Goal: Task Accomplishment & Management: Manage account settings

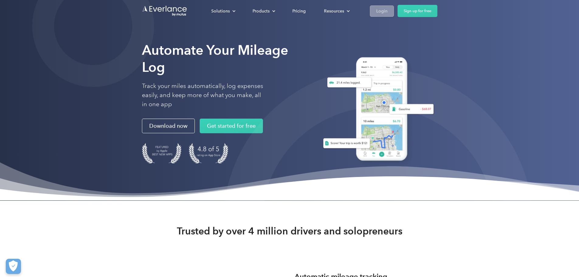
click at [388, 12] on div "Login" at bounding box center [382, 11] width 11 height 8
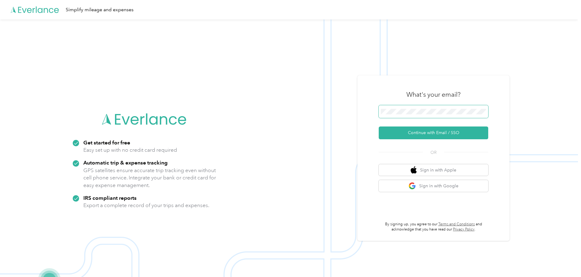
click at [409, 108] on span at bounding box center [433, 111] width 109 height 13
click at [429, 133] on button "Continue with Email / SSO" at bounding box center [433, 133] width 109 height 13
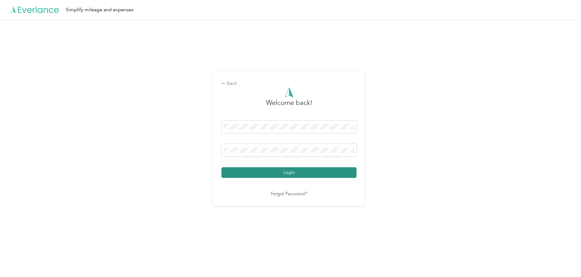
click at [288, 171] on button "Login" at bounding box center [288, 172] width 135 height 11
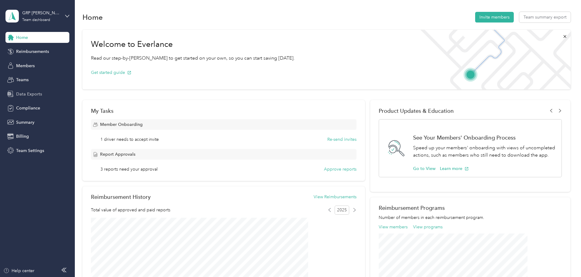
click at [33, 96] on span "Data Exports" at bounding box center [29, 94] width 26 height 6
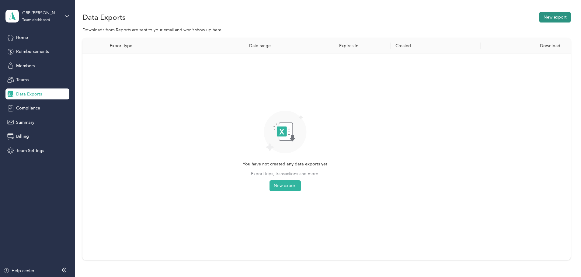
click at [539, 19] on button "New export" at bounding box center [554, 17] width 31 height 11
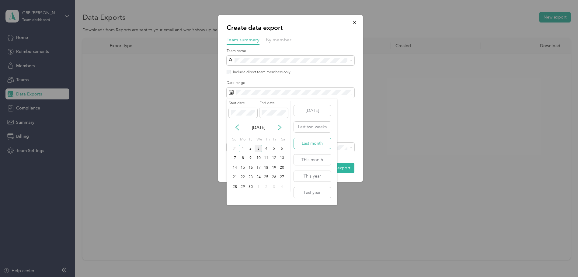
click at [314, 145] on button "Last month" at bounding box center [312, 143] width 37 height 11
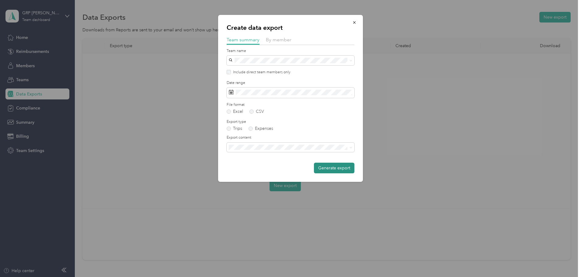
click at [331, 172] on button "Generate export" at bounding box center [334, 168] width 40 height 11
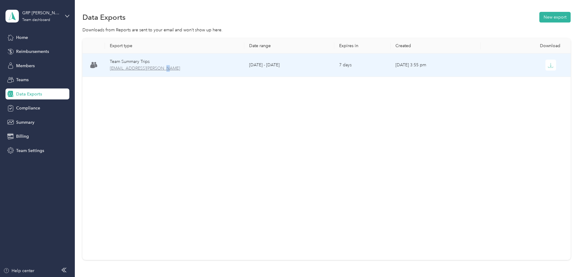
click at [205, 69] on span "[EMAIL_ADDRESS][PERSON_NAME]" at bounding box center [175, 68] width 130 height 7
click at [548, 66] on icon "button" at bounding box center [550, 65] width 5 height 5
